Goal: Task Accomplishment & Management: Complete application form

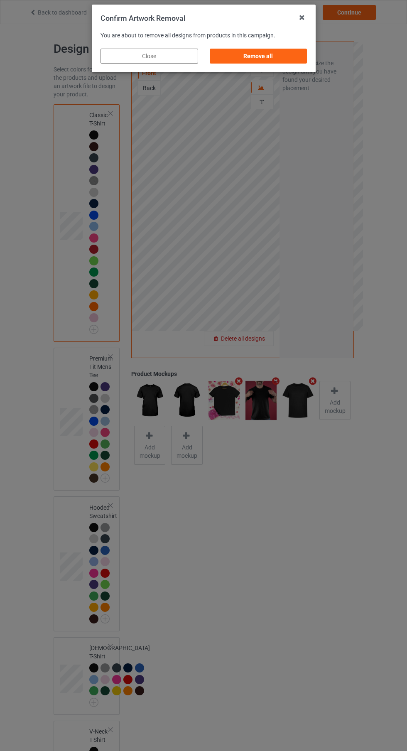
click at [274, 52] on div "Remove all" at bounding box center [258, 56] width 98 height 15
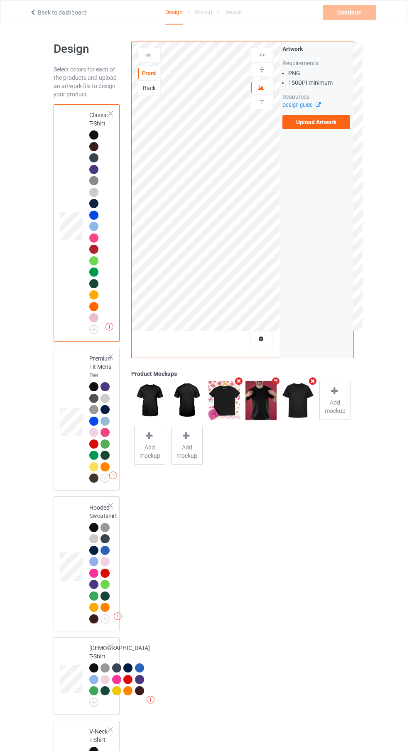
click at [335, 124] on label "Upload Artwork" at bounding box center [316, 122] width 68 height 14
click at [0, 0] on input "Upload Artwork" at bounding box center [0, 0] width 0 height 0
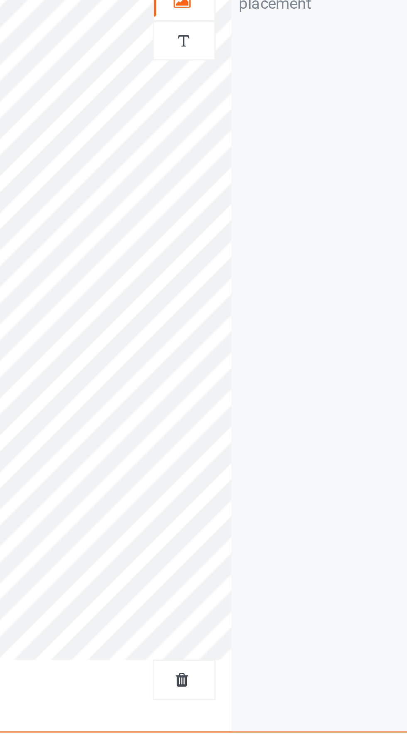
scroll to position [5, 0]
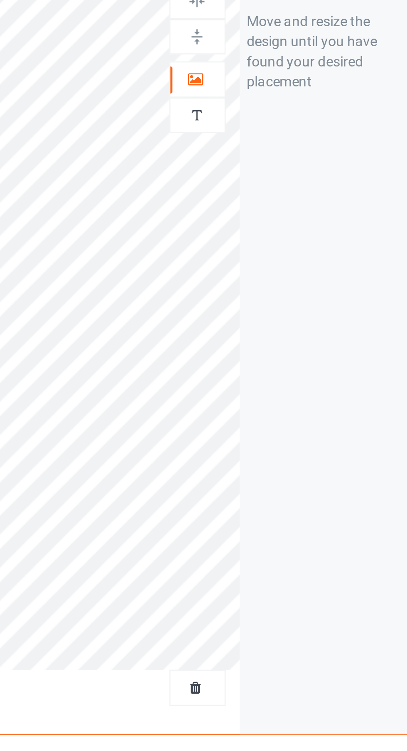
click at [261, 81] on icon at bounding box center [261, 81] width 7 height 6
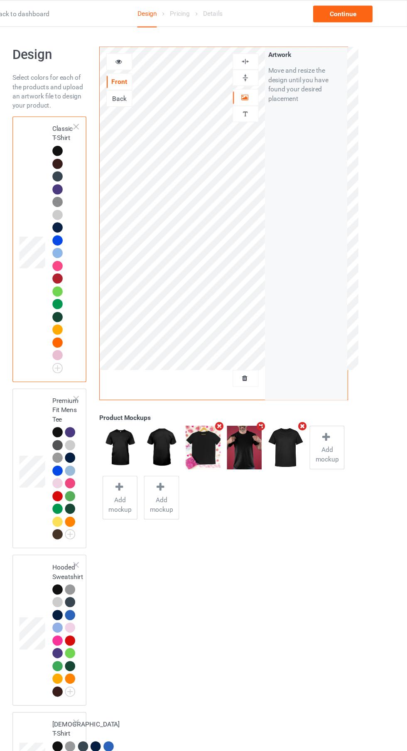
scroll to position [0, 0]
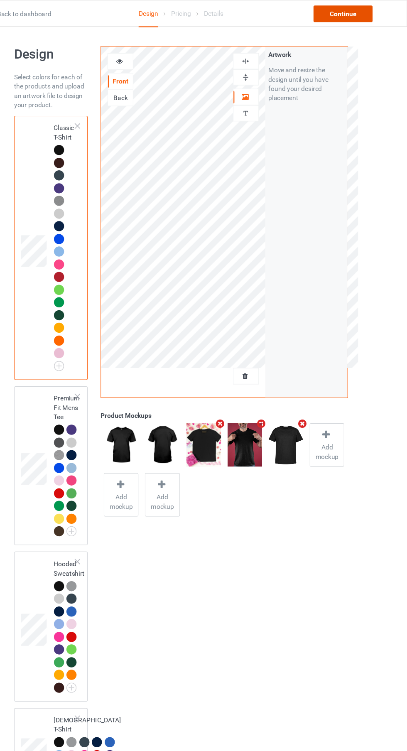
click at [359, 13] on div "Continue" at bounding box center [349, 12] width 53 height 15
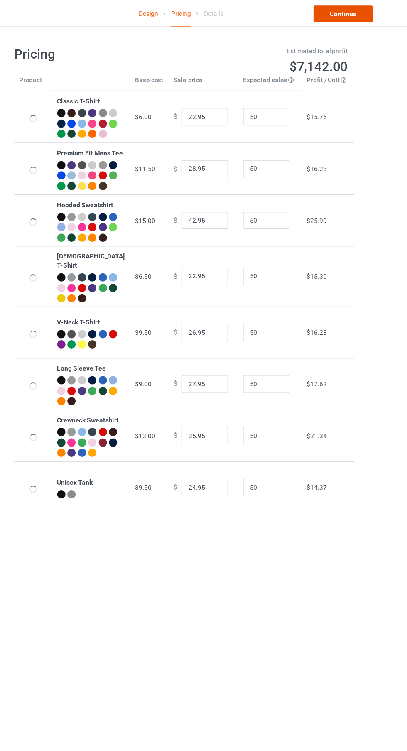
click at [362, 15] on link "Continue" at bounding box center [349, 12] width 53 height 15
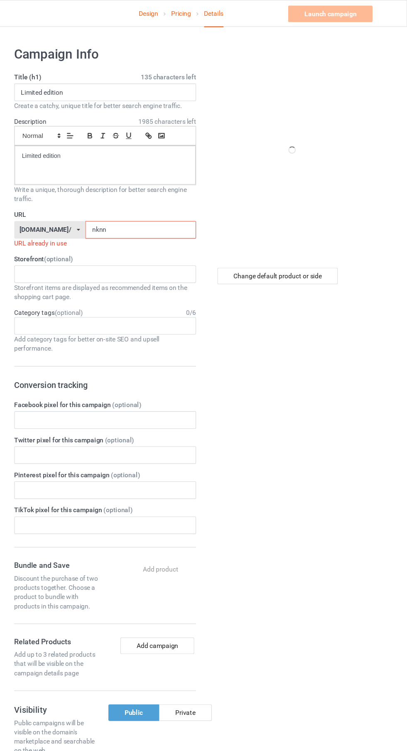
click at [189, 207] on input "nknn" at bounding box center [168, 207] width 100 height 16
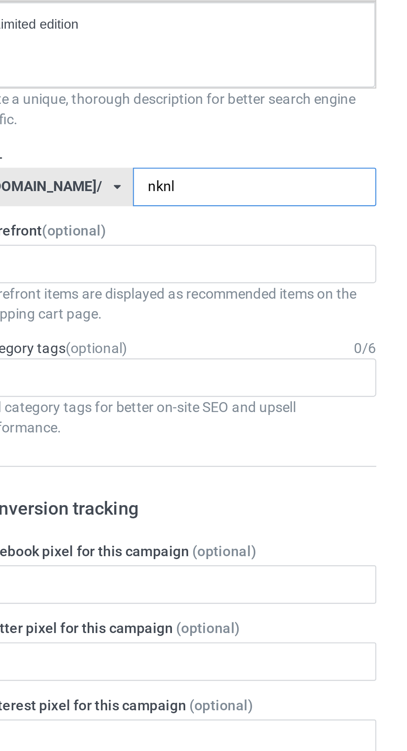
type input "nknll"
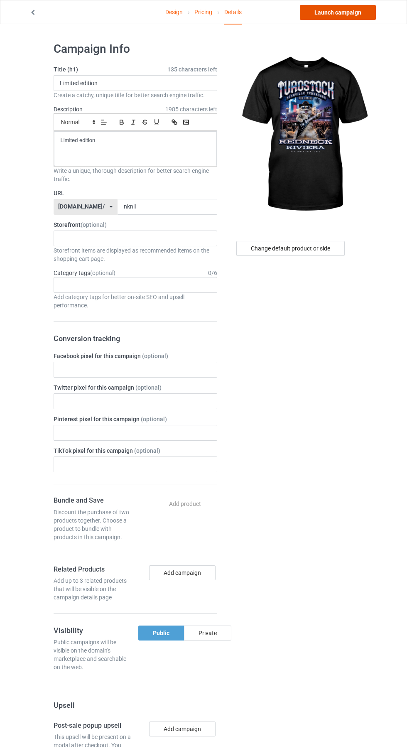
click at [352, 9] on link "Launch campaign" at bounding box center [338, 12] width 76 height 15
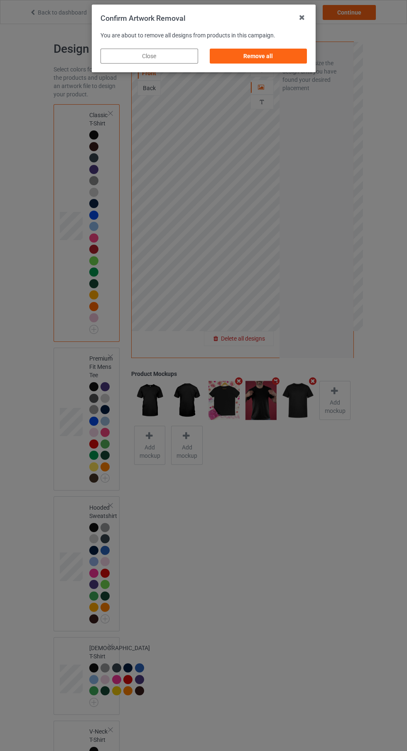
click at [284, 53] on div "Remove all" at bounding box center [258, 56] width 98 height 15
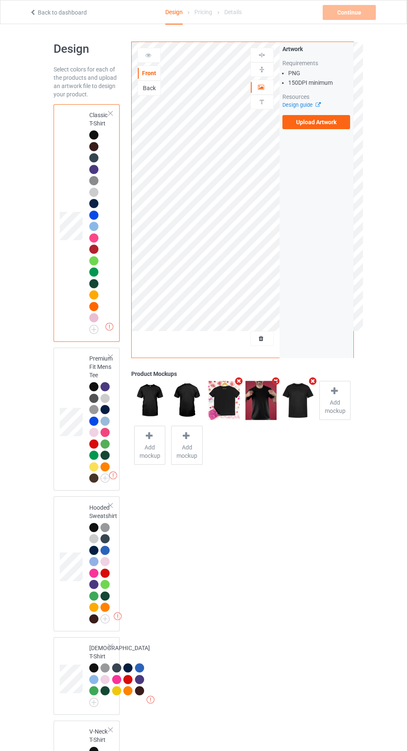
click at [336, 125] on label "Upload Artwork" at bounding box center [316, 122] width 68 height 14
click at [0, 0] on input "Upload Artwork" at bounding box center [0, 0] width 0 height 0
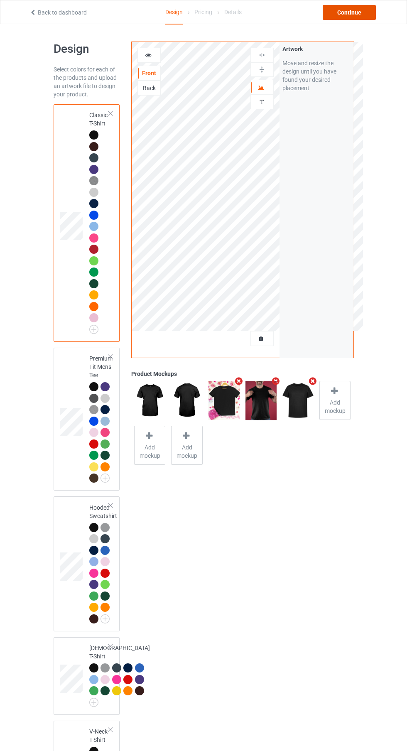
click at [354, 12] on div "Continue" at bounding box center [349, 12] width 53 height 15
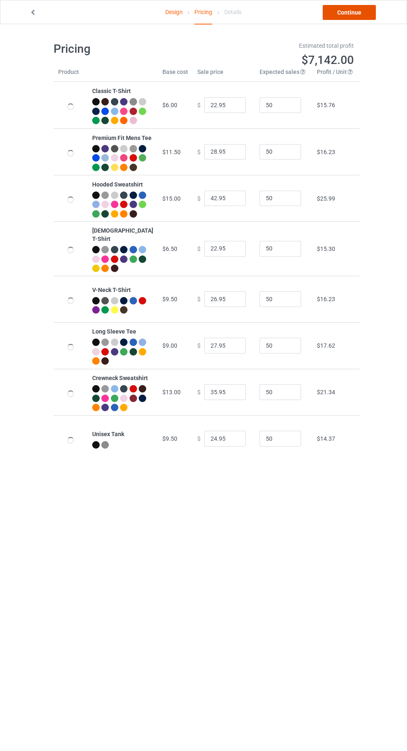
click at [359, 15] on link "Continue" at bounding box center [349, 12] width 53 height 15
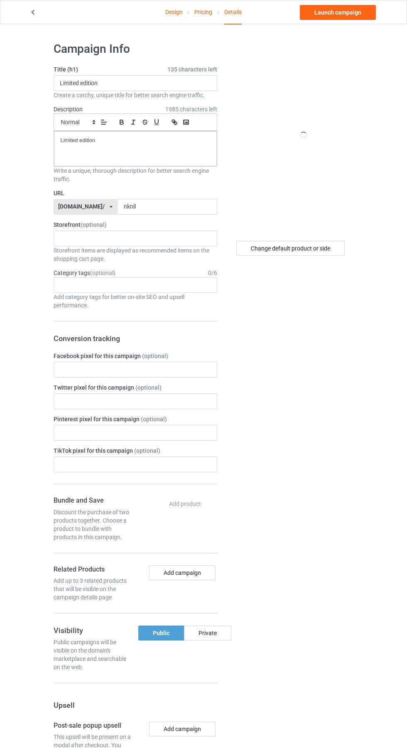
click at [147, 229] on label "Storefront (optional)" at bounding box center [136, 225] width 164 height 8
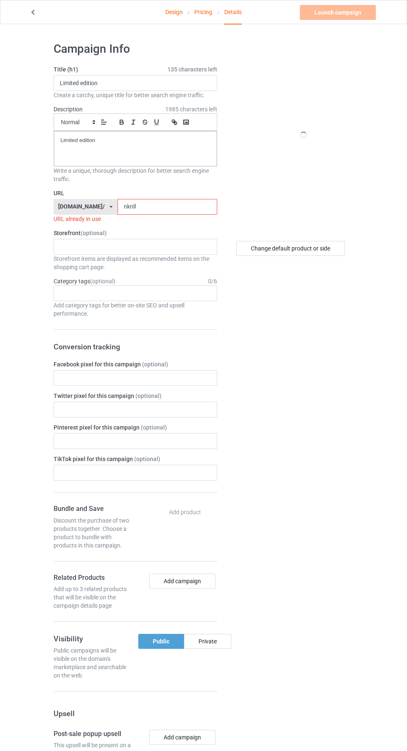
click at [167, 206] on input "nknll" at bounding box center [168, 207] width 100 height 16
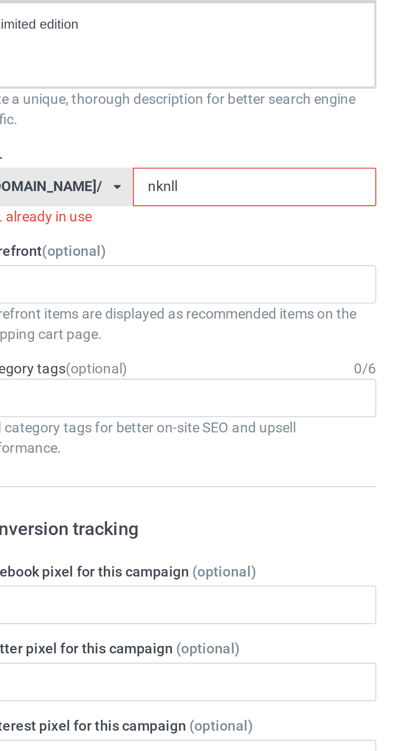
type input "nknlll"
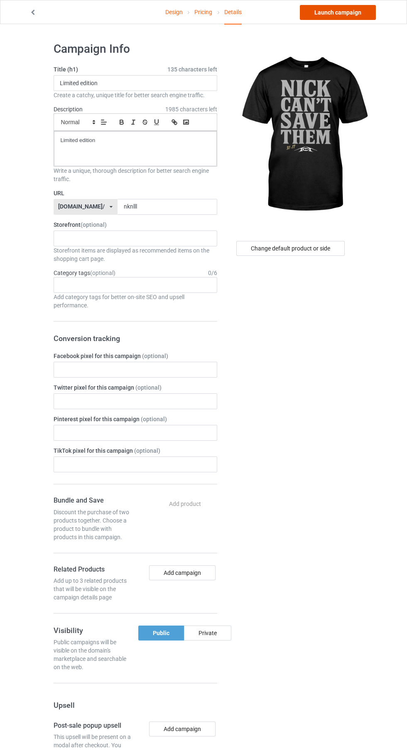
click at [353, 10] on link "Launch campaign" at bounding box center [338, 12] width 76 height 15
